Goal: Information Seeking & Learning: Learn about a topic

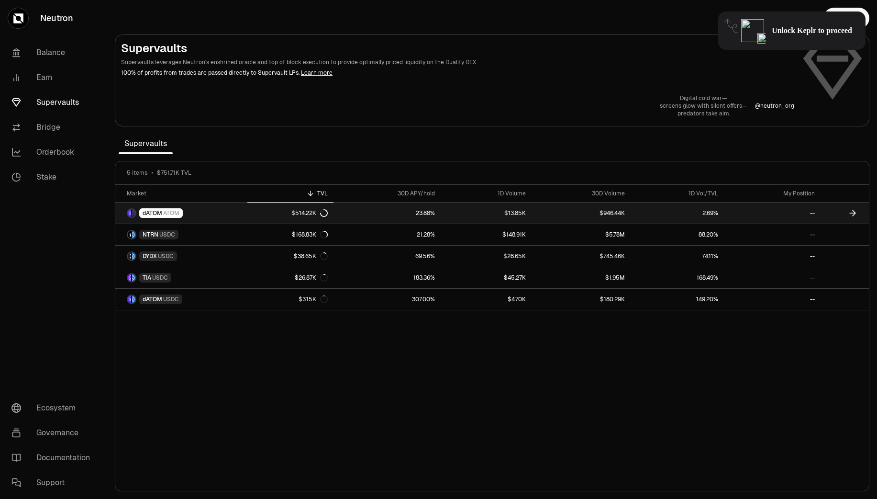
click at [324, 215] on icon at bounding box center [324, 213] width 8 height 8
click at [324, 212] on icon at bounding box center [324, 213] width 8 height 8
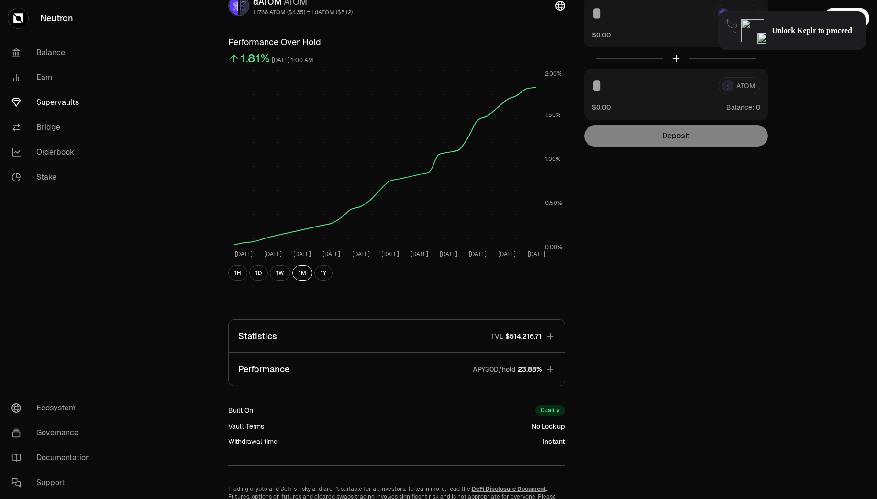
scroll to position [76, 0]
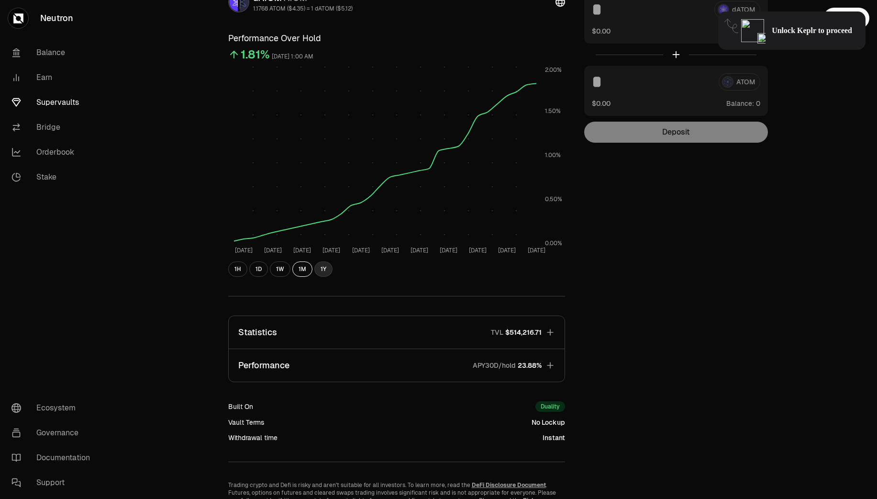
click at [319, 273] on button "1Y" at bounding box center [323, 268] width 18 height 15
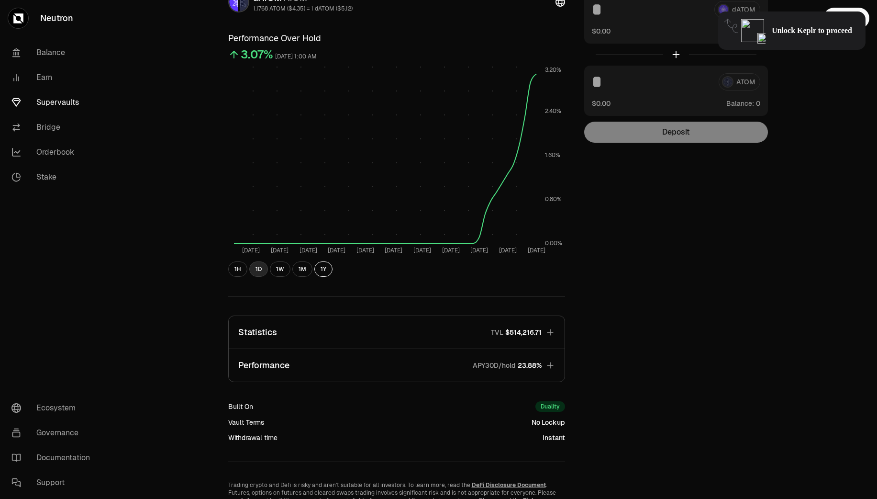
click at [261, 271] on button "1D" at bounding box center [258, 268] width 19 height 15
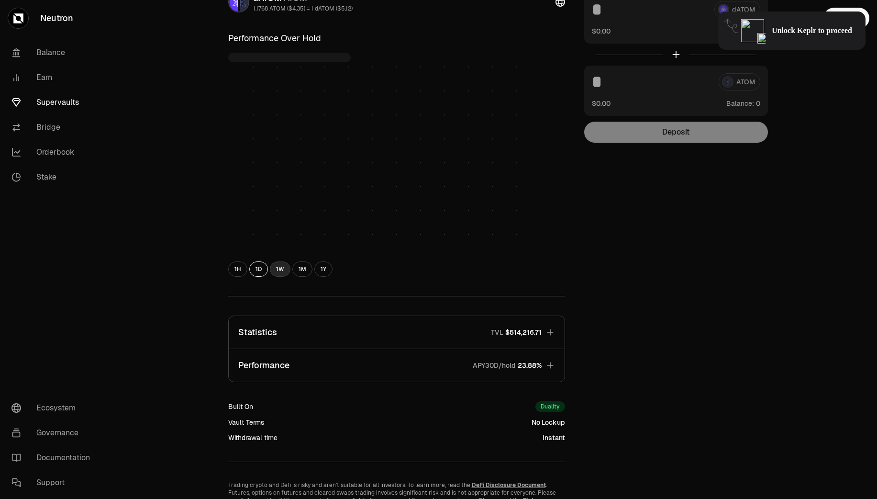
click at [278, 271] on button "1W" at bounding box center [280, 268] width 21 height 15
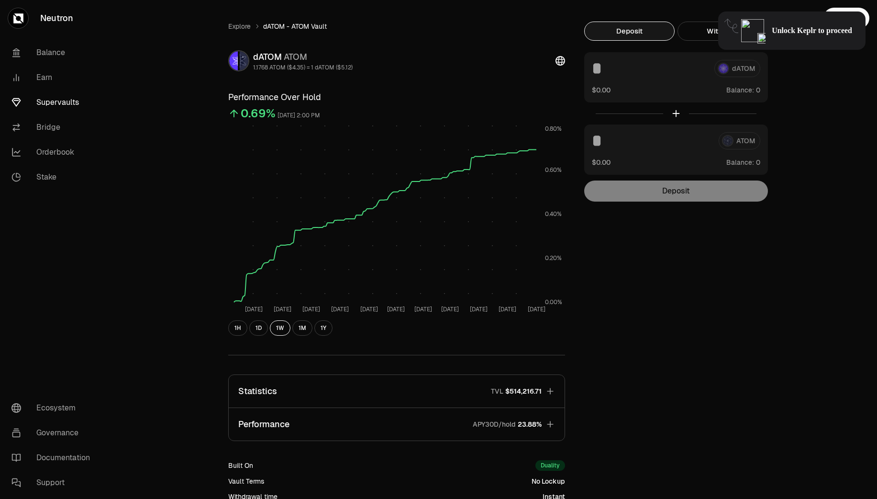
scroll to position [0, 0]
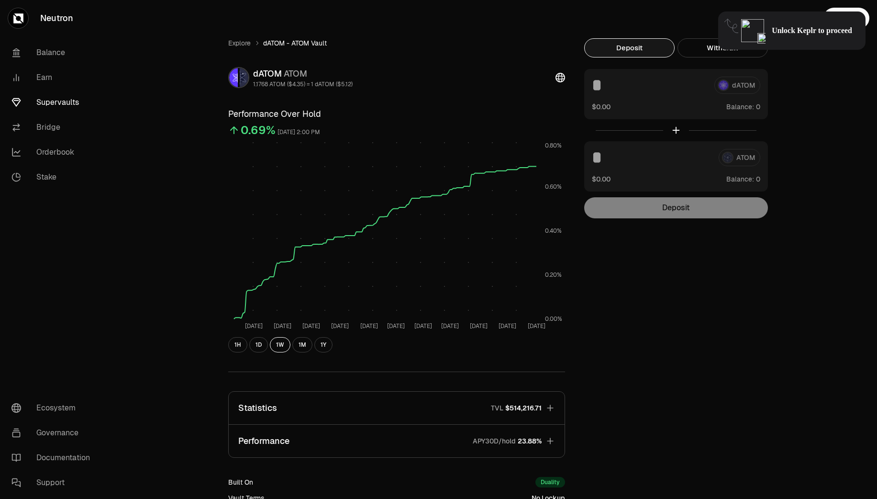
click at [66, 101] on link "Supervaults" at bounding box center [54, 102] width 100 height 25
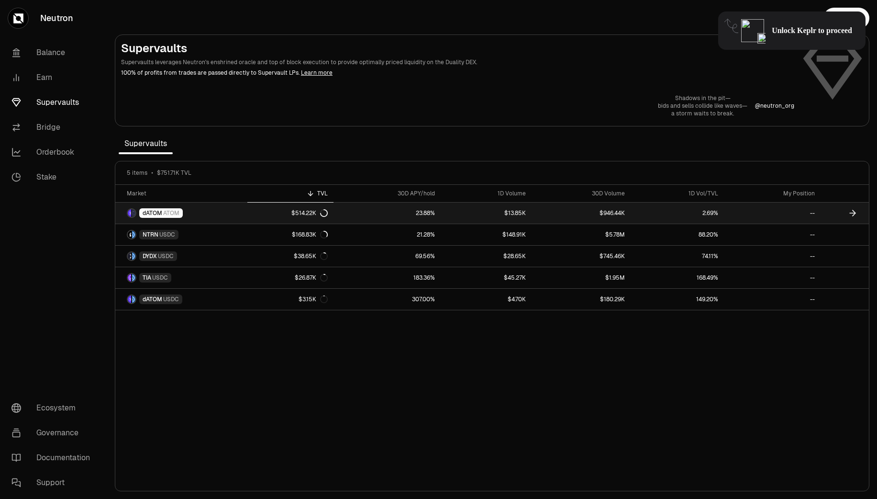
click at [304, 213] on div "$514.22K" at bounding box center [309, 213] width 36 height 8
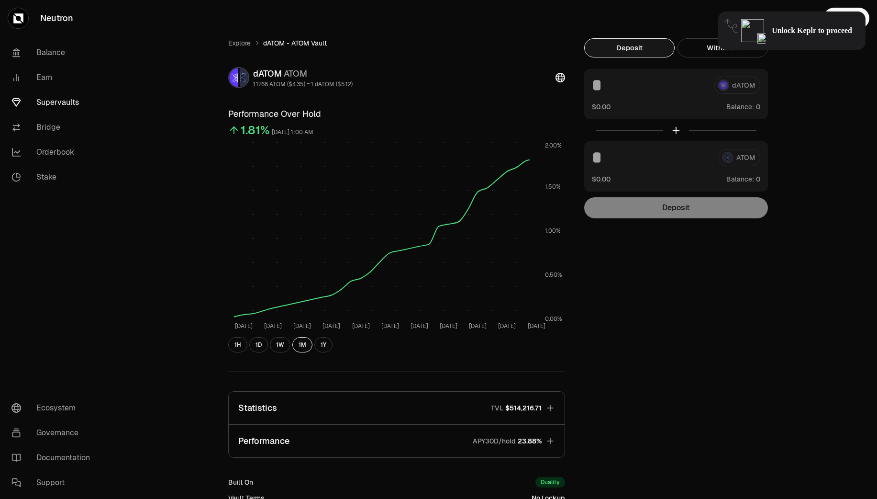
click at [162, 112] on div "Explore dATOM - ATOM Vault dATOM ATOM 1.1768 ATOM ($4.35) = 1 dATOM ($5.12) Per…" at bounding box center [492, 312] width 770 height 625
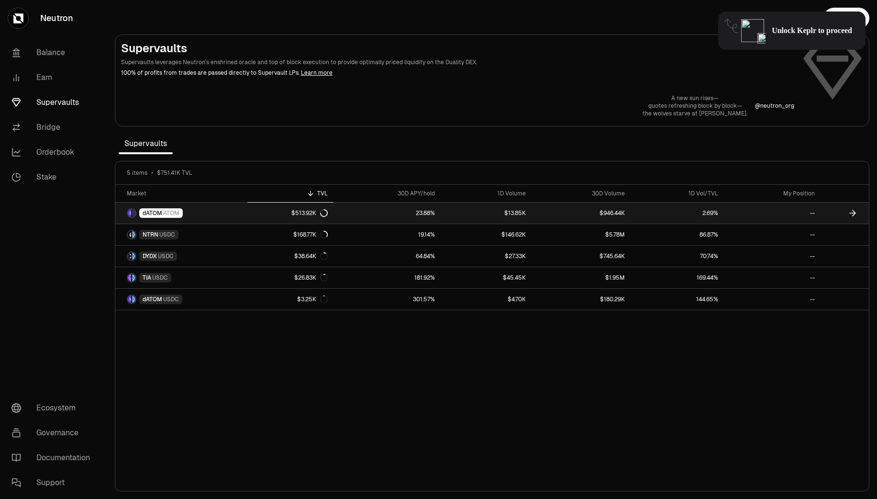
click at [167, 209] on span "ATOM" at bounding box center [171, 213] width 16 height 8
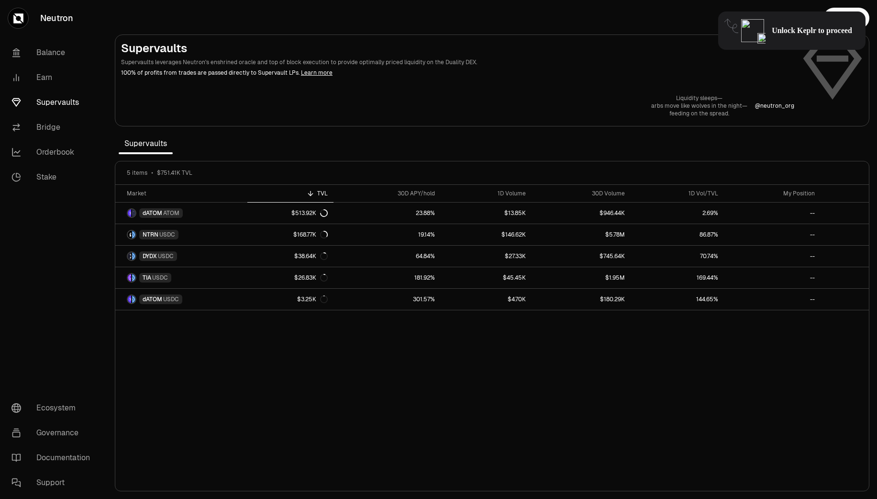
click at [387, 341] on div "Market TVL 30D APY/hold 1D Volume 30D Volume 1D Vol/TVL My Position dATOM ATOM …" at bounding box center [492, 338] width 754 height 306
click at [566, 396] on div "Market TVL 30D APY/hold 1D Volume 30D Volume 1D Vol/TVL My Position dATOM ATOM …" at bounding box center [492, 338] width 754 height 306
click at [434, 154] on section "Supervaults Supervaults leverages Neutron's enshrined oracle and top of block e…" at bounding box center [492, 249] width 770 height 499
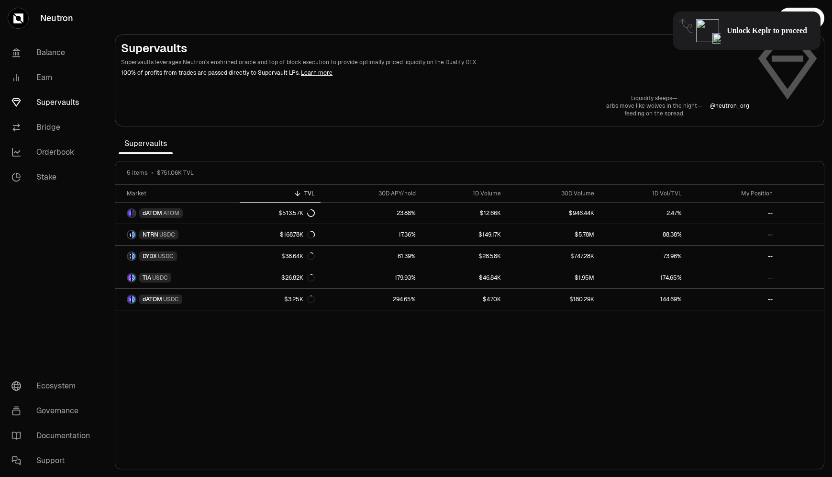
click at [408, 127] on section "Supervaults Supervaults leverages Neutron's enshrined oracle and top of block e…" at bounding box center [469, 238] width 725 height 477
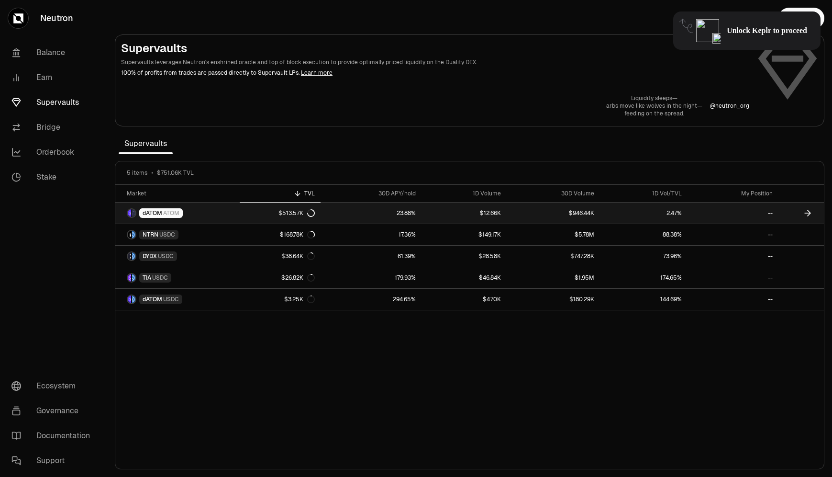
click at [187, 216] on link "dATOM ATOM" at bounding box center [177, 212] width 124 height 21
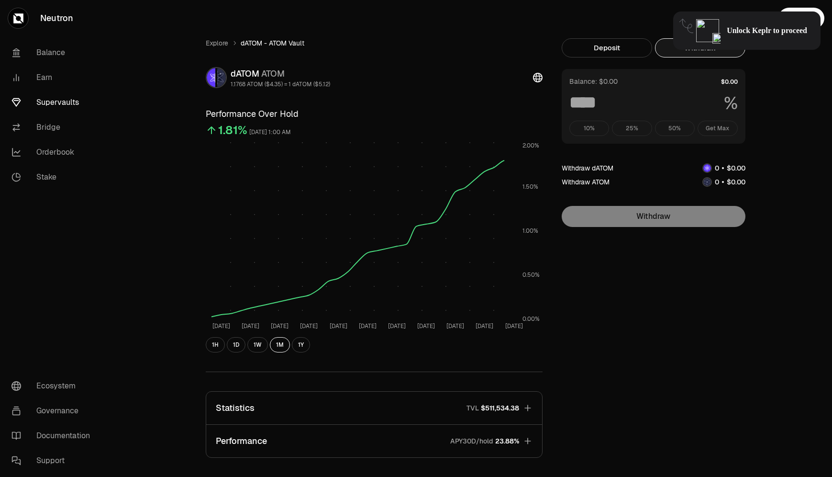
click at [690, 53] on button "Withdraw" at bounding box center [700, 47] width 90 height 19
click at [637, 53] on button "Deposit" at bounding box center [607, 47] width 90 height 19
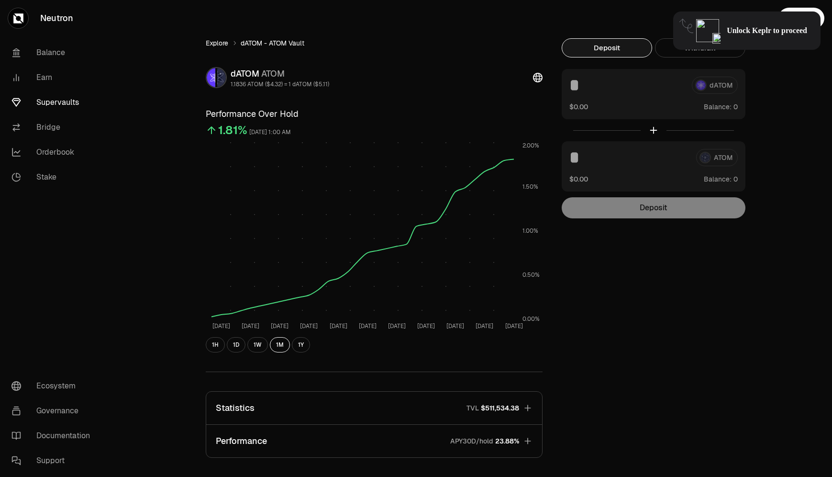
click at [217, 39] on link "Explore" at bounding box center [217, 43] width 22 height 10
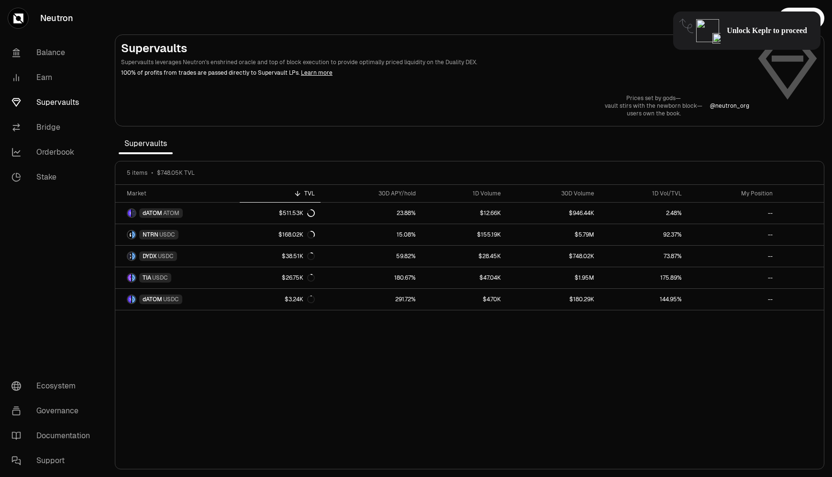
click at [514, 154] on section "Supervaults Supervaults leverages Neutron's enshrined oracle and top of block e…" at bounding box center [469, 238] width 725 height 477
